Goal: Use online tool/utility: Utilize a website feature to perform a specific function

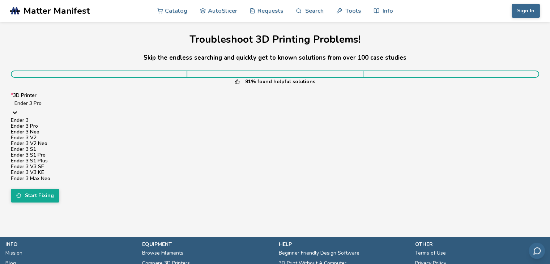
click at [113, 107] on div at bounding box center [274, 103] width 521 height 7
click at [51, 170] on div "Ender 3 V3 SE" at bounding box center [275, 167] width 528 height 6
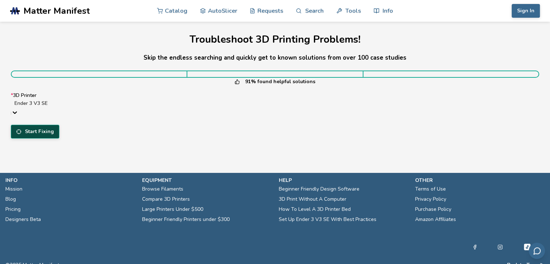
click at [38, 127] on button "Start Fixing" at bounding box center [35, 132] width 48 height 14
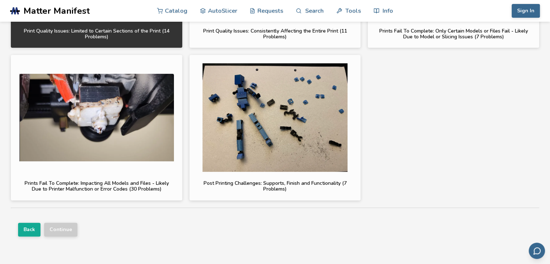
scroll to position [217, 0]
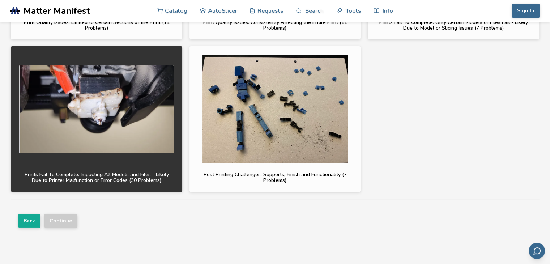
click at [83, 180] on div "Prints Fail To Complete: Impacting All Models and Files - Likely Due to Printer…" at bounding box center [96, 178] width 155 height 12
click at [64, 218] on button "Continue" at bounding box center [60, 221] width 33 height 14
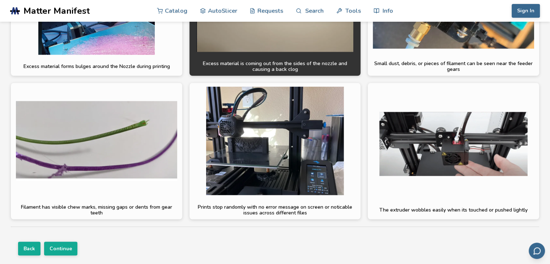
scroll to position [1411, 0]
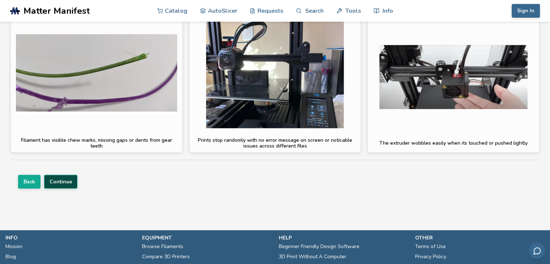
click at [68, 180] on button "Continue" at bounding box center [60, 182] width 33 height 14
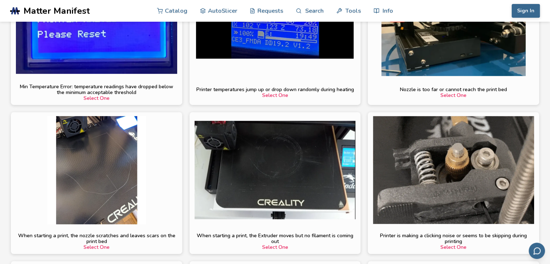
scroll to position [336, 0]
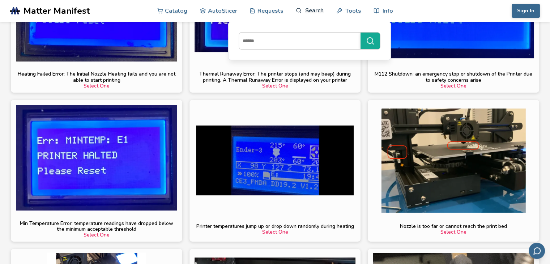
click at [302, 9] on link "Search" at bounding box center [309, 11] width 27 height 22
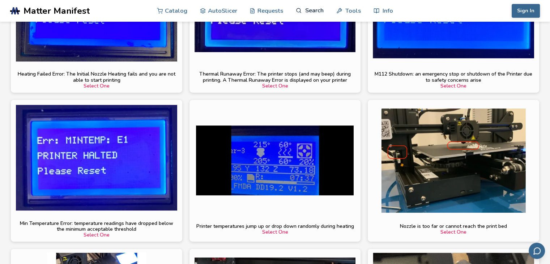
click at [312, 13] on link "Search" at bounding box center [309, 11] width 27 height 22
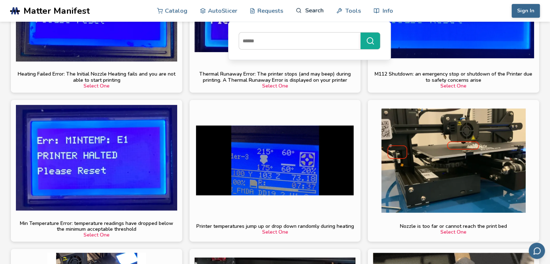
drag, startPoint x: 307, startPoint y: 9, endPoint x: 297, endPoint y: 20, distance: 14.6
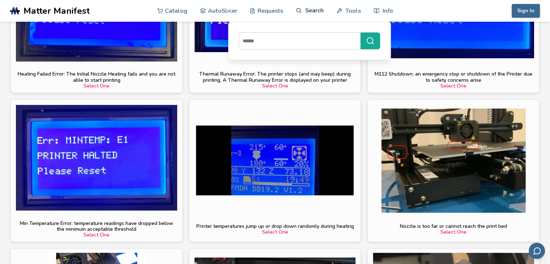
click at [307, 9] on link "Search" at bounding box center [309, 11] width 27 height 22
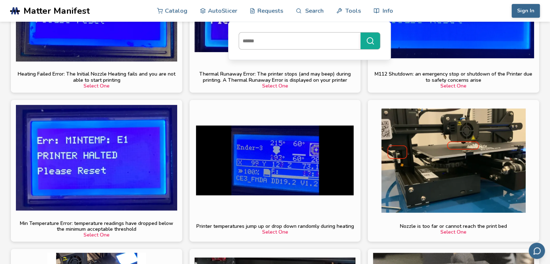
click at [269, 39] on input at bounding box center [298, 40] width 118 height 13
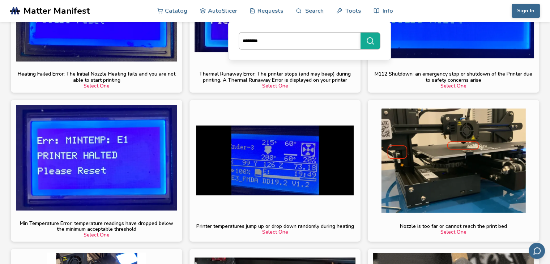
type input "********"
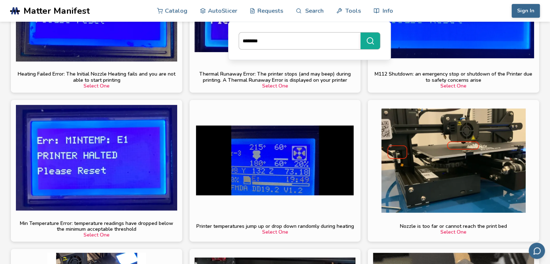
click at [361, 33] on button "********" at bounding box center [371, 41] width 20 height 17
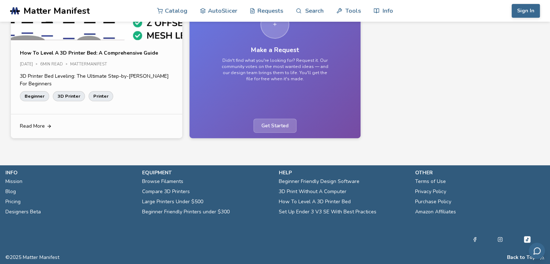
scroll to position [244, 0]
